Goal: Find specific page/section: Find specific page/section

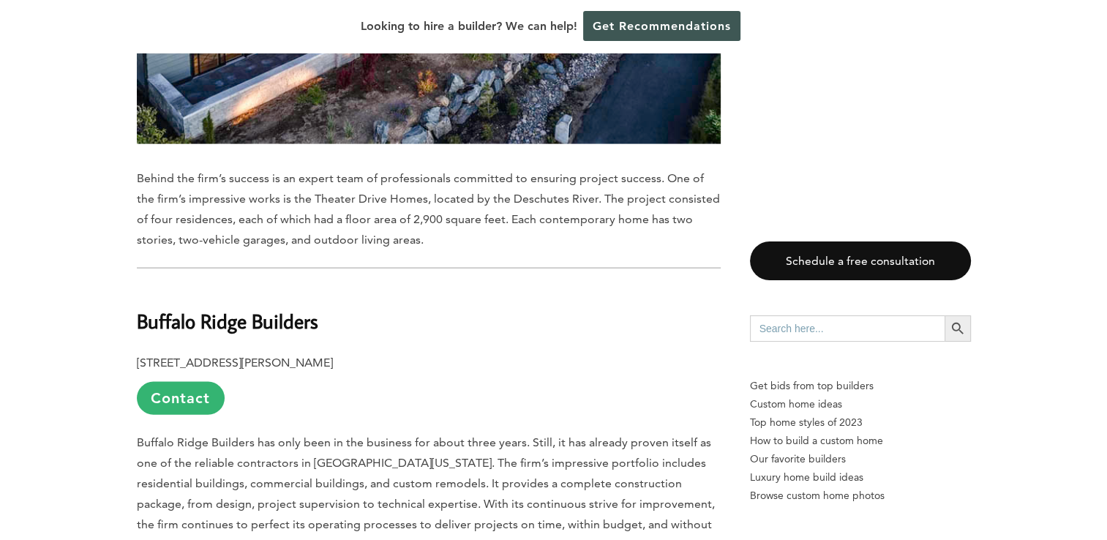
scroll to position [8856, 0]
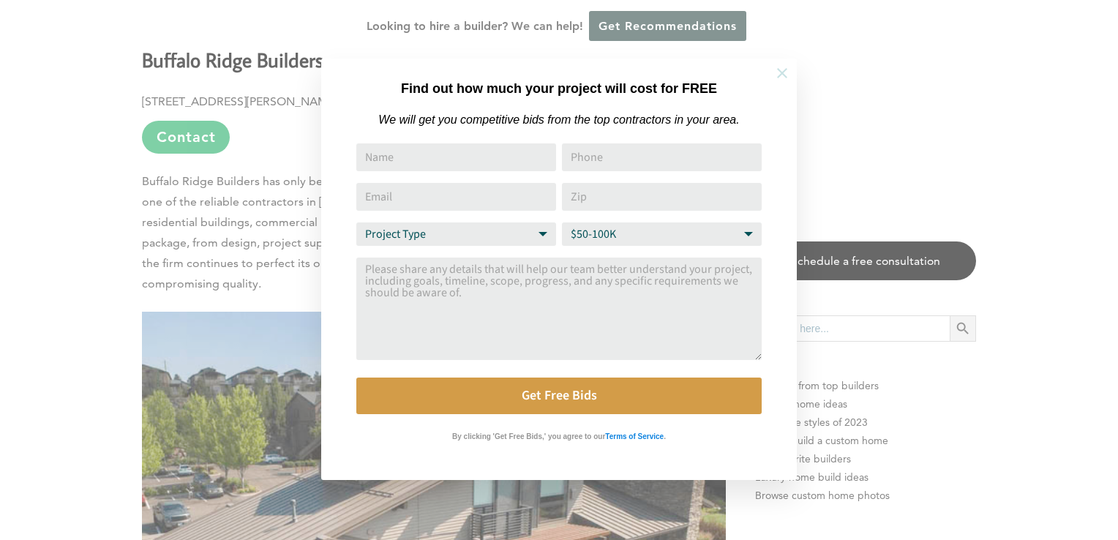
click at [789, 71] on icon at bounding box center [782, 73] width 16 height 16
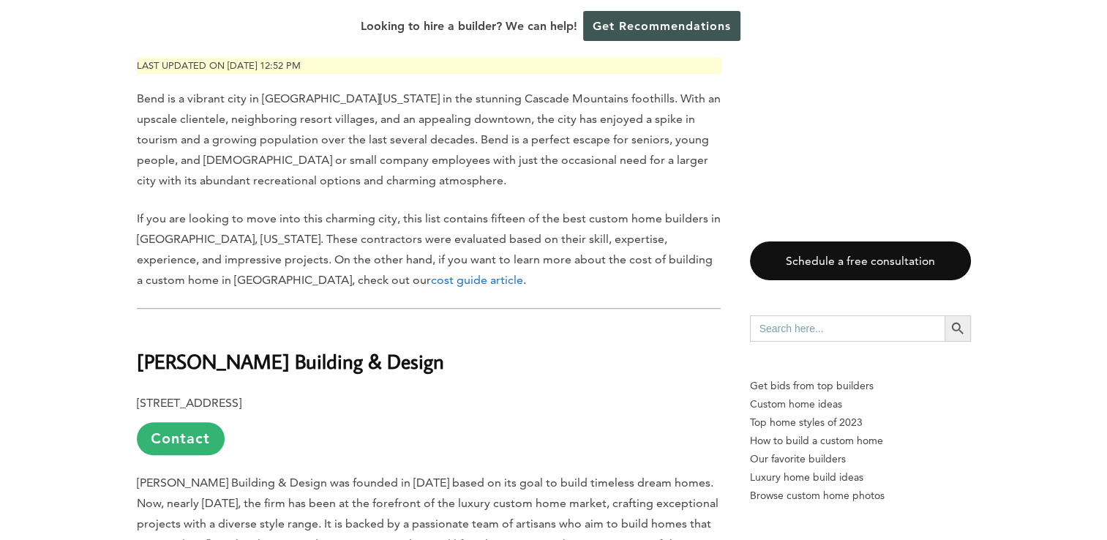
scroll to position [0, 0]
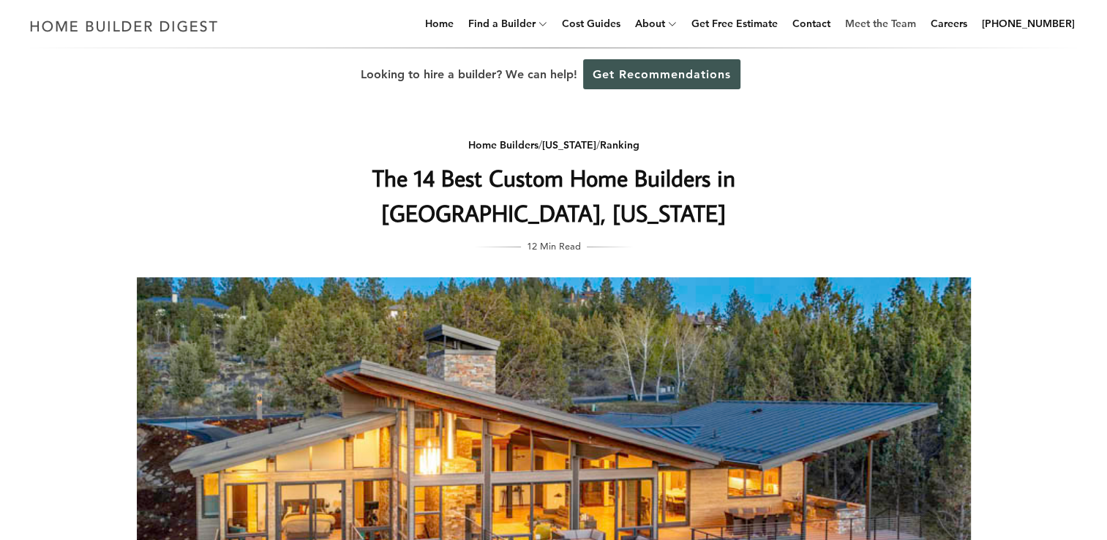
click at [889, 23] on link "Meet the Team" at bounding box center [880, 23] width 83 height 47
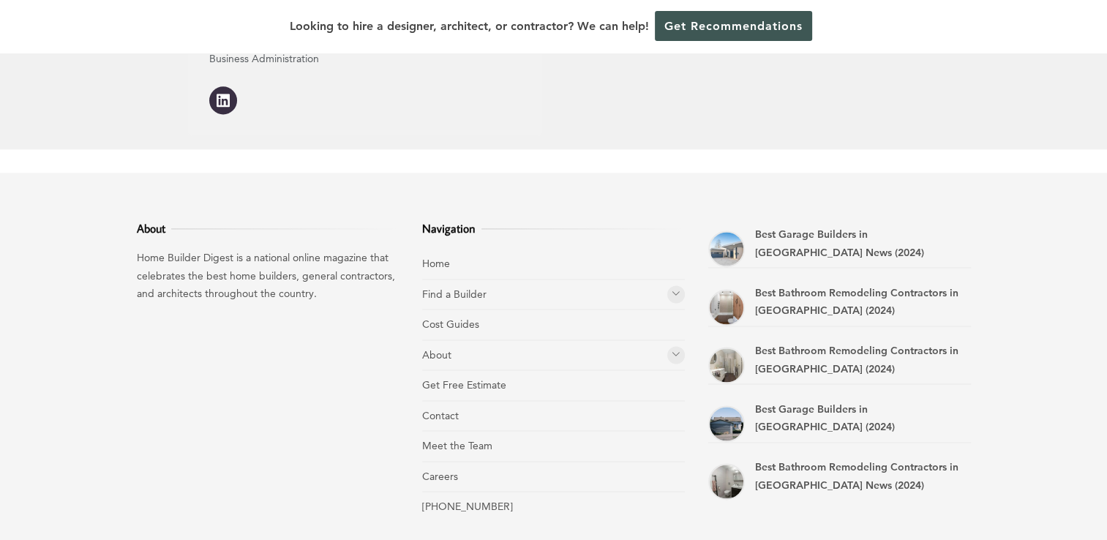
scroll to position [2047, 0]
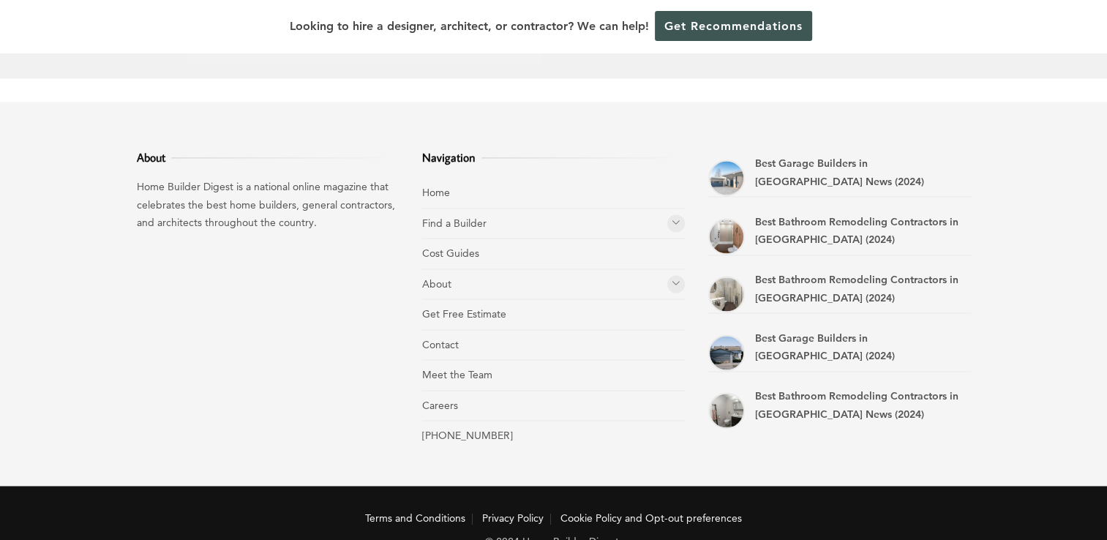
click at [457, 360] on li "Meet the Team" at bounding box center [553, 375] width 263 height 31
click at [460, 368] on link "Meet the Team" at bounding box center [457, 374] width 70 height 13
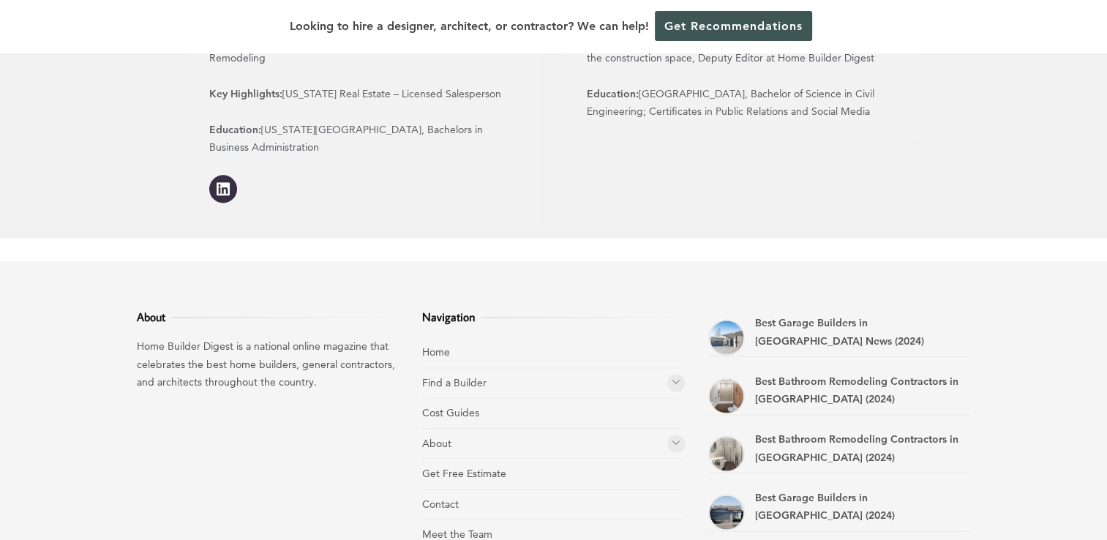
scroll to position [2047, 0]
